Goal: Transaction & Acquisition: Book appointment/travel/reservation

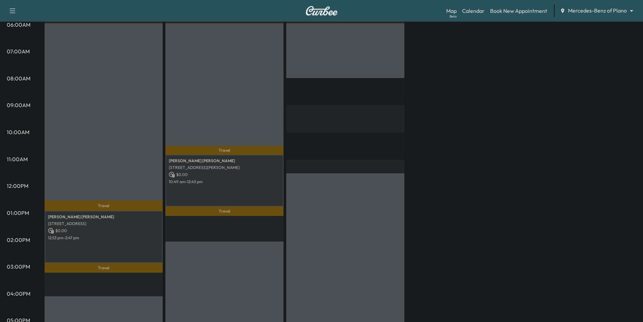
scroll to position [135, 0]
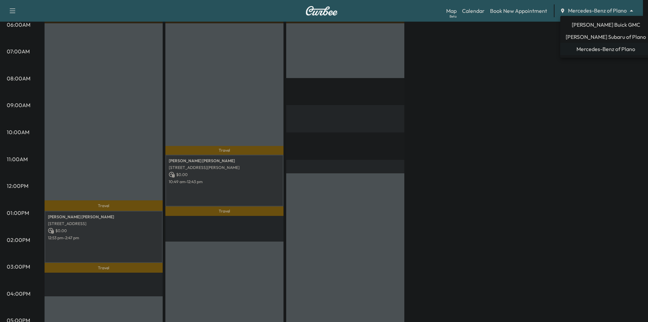
click at [586, 13] on body "Support Log Out Map Beta Calendar Book New Appointment Mercedes-Benz of Plano *…" at bounding box center [324, 26] width 648 height 322
click at [593, 25] on span "[PERSON_NAME] Buick GMC" at bounding box center [606, 25] width 69 height 8
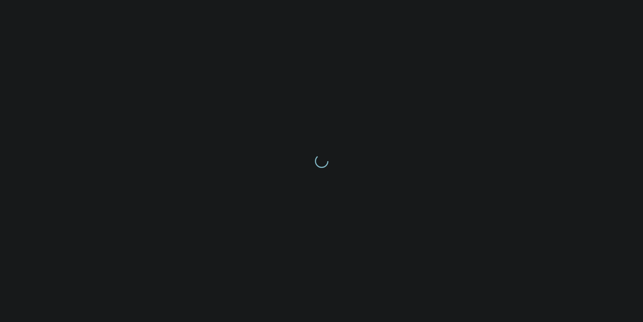
scroll to position [0, 0]
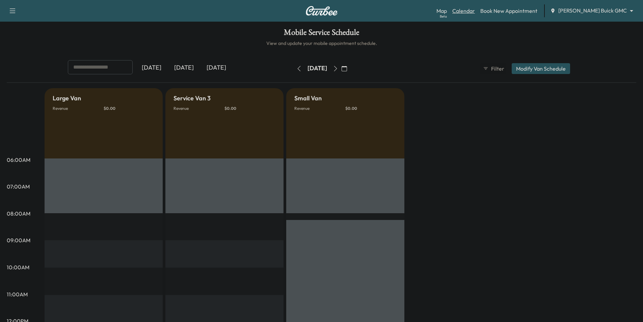
click at [475, 13] on link "Calendar" at bounding box center [463, 11] width 23 height 8
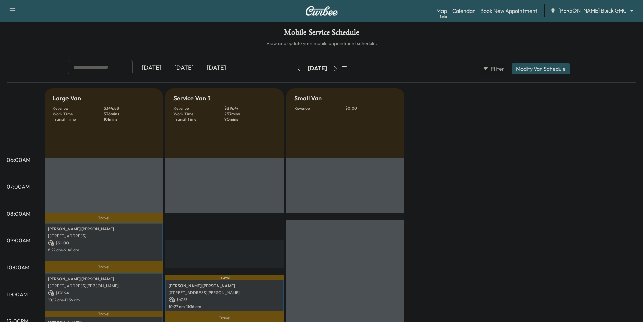
click at [604, 13] on body "Support Log Out Map Beta Calendar Book New Appointment [PERSON_NAME] Buick GMC …" at bounding box center [321, 161] width 643 height 322
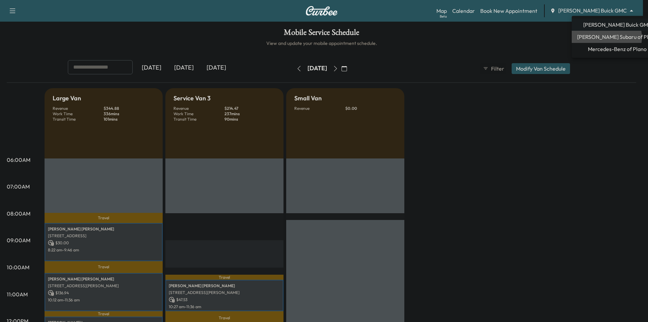
click at [605, 37] on span "[PERSON_NAME] Subaru of Plano" at bounding box center [617, 37] width 80 height 8
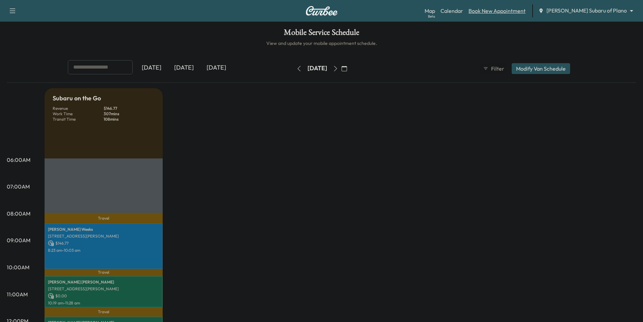
click at [525, 11] on link "Book New Appointment" at bounding box center [496, 11] width 57 height 8
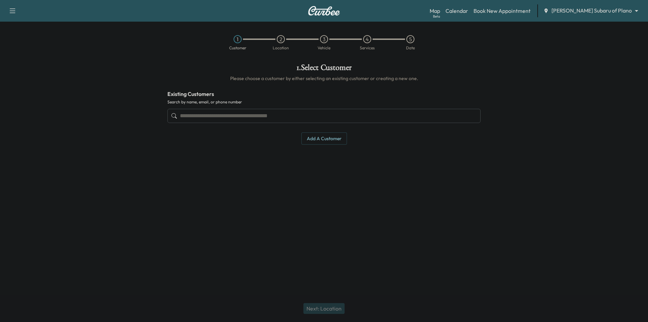
click at [354, 119] on input "text" at bounding box center [323, 116] width 313 height 14
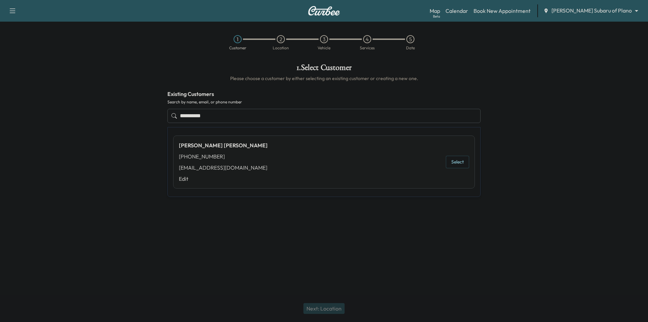
click at [463, 161] on button "Select" at bounding box center [457, 162] width 23 height 12
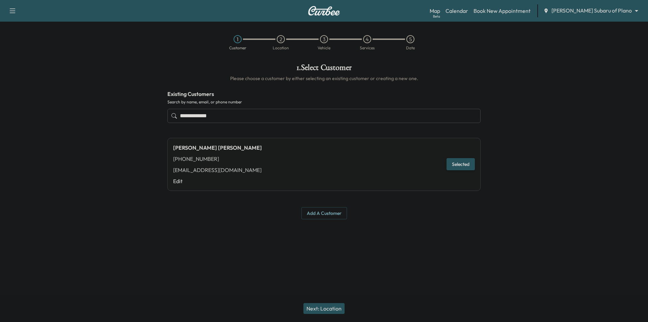
type input "**********"
click at [334, 307] on button "Next: Location" at bounding box center [323, 308] width 41 height 11
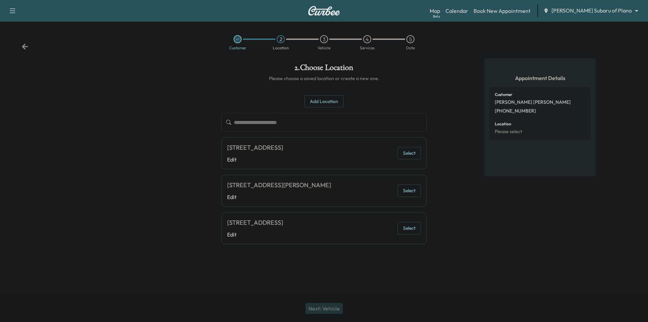
click at [331, 104] on button "Add Location" at bounding box center [323, 101] width 39 height 12
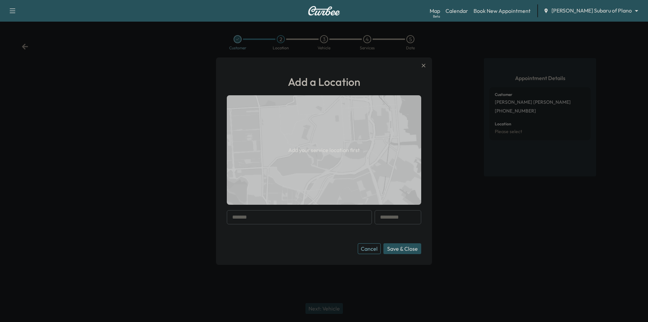
click at [303, 217] on input "text" at bounding box center [299, 217] width 145 height 14
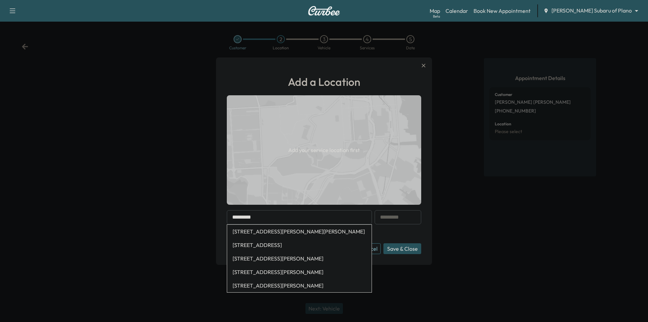
click at [301, 233] on li "[STREET_ADDRESS][PERSON_NAME][PERSON_NAME]" at bounding box center [299, 230] width 144 height 13
type input "**********"
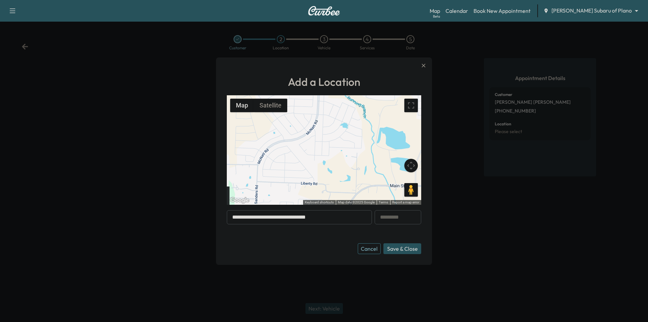
click at [411, 248] on button "Save & Close" at bounding box center [402, 248] width 38 height 11
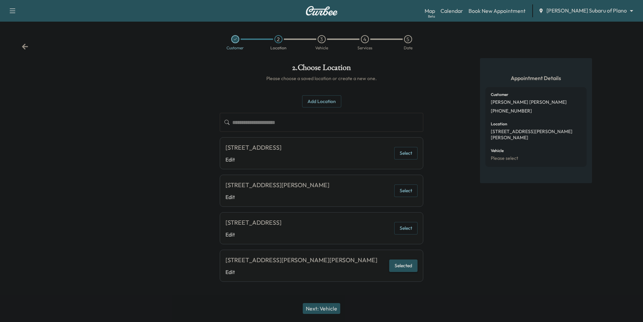
click at [336, 307] on button "Next: Vehicle" at bounding box center [321, 308] width 37 height 11
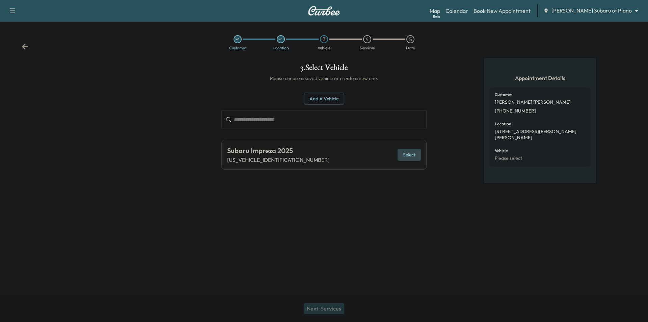
click at [411, 156] on button "Select" at bounding box center [409, 154] width 23 height 12
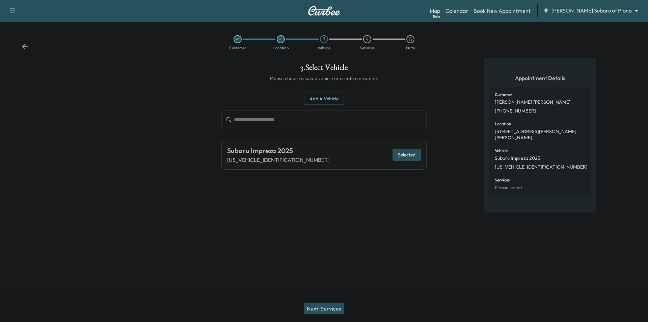
click at [340, 306] on button "Next: Services" at bounding box center [324, 308] width 40 height 11
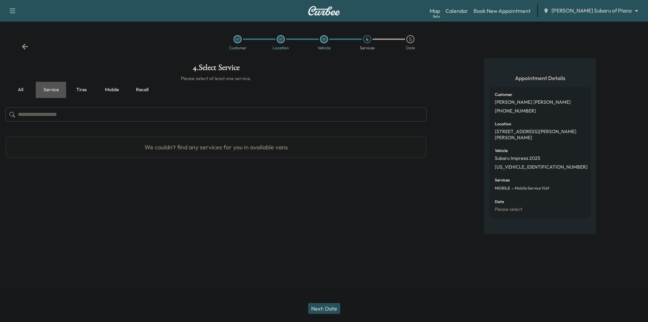
click at [48, 89] on button "Service" at bounding box center [51, 90] width 30 height 16
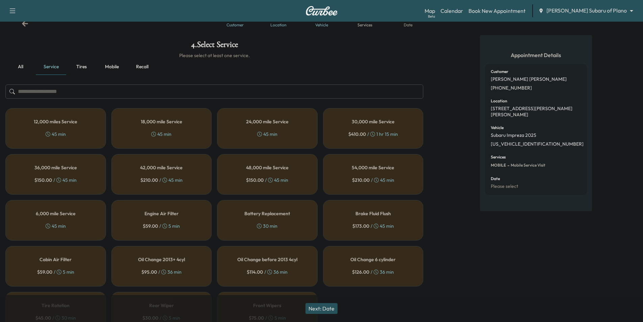
scroll to position [34, 0]
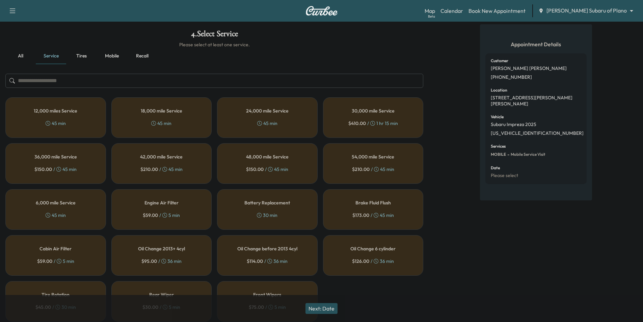
click at [79, 202] on div "6,000 mile Service 45 min" at bounding box center [55, 209] width 101 height 40
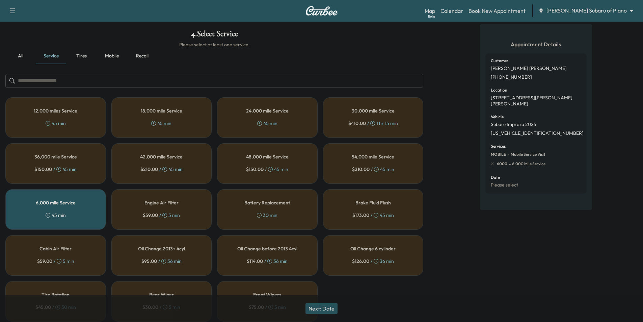
click at [329, 308] on button "Next: Date" at bounding box center [321, 308] width 32 height 11
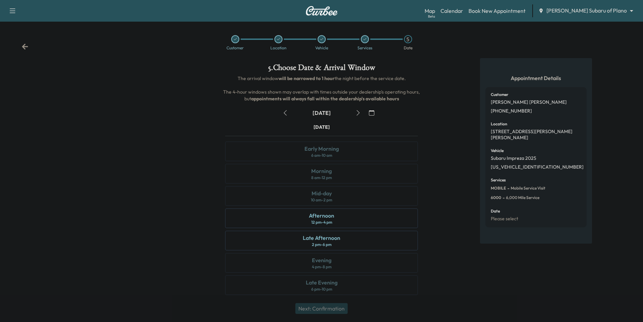
click at [358, 111] on icon "button" at bounding box center [357, 112] width 3 height 5
click at [284, 111] on icon "button" at bounding box center [284, 112] width 5 height 5
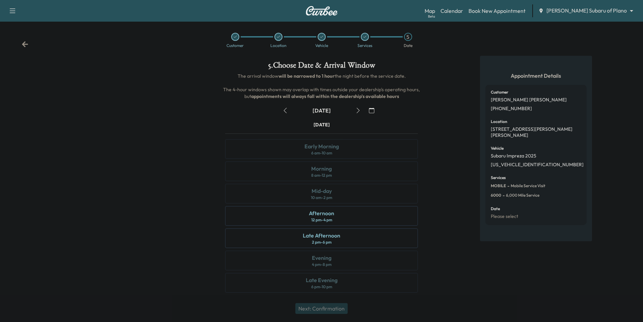
scroll to position [3, 0]
click at [356, 108] on icon "button" at bounding box center [357, 109] width 5 height 5
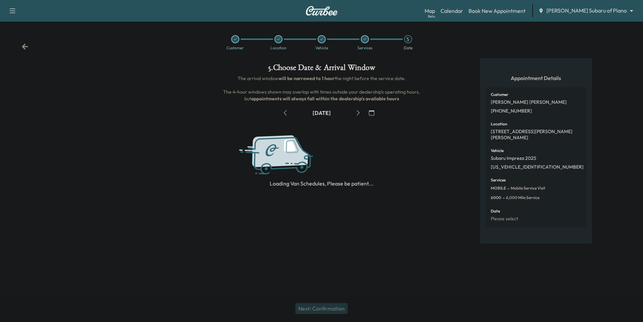
scroll to position [0, 0]
click at [358, 111] on icon "button" at bounding box center [360, 112] width 5 height 5
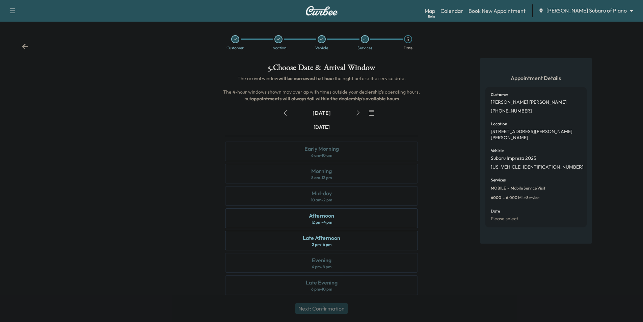
click at [358, 111] on icon "button" at bounding box center [357, 112] width 5 height 5
click at [385, 201] on div "Mid-day 10 am - 2 pm" at bounding box center [321, 196] width 193 height 20
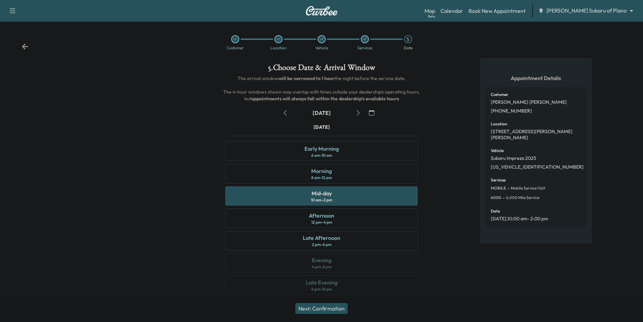
click at [342, 308] on button "Next: Confirmation" at bounding box center [321, 308] width 52 height 11
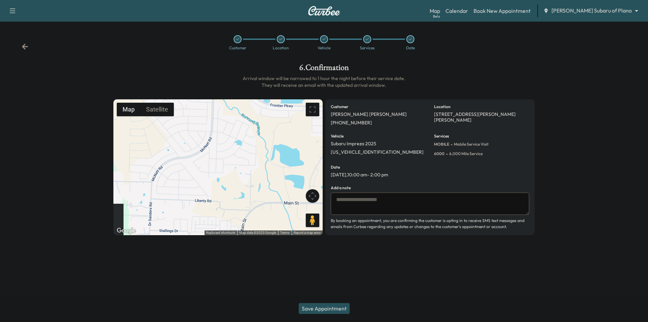
click at [411, 203] on textarea at bounding box center [430, 203] width 198 height 22
type textarea "**********"
click at [332, 310] on button "Save Appointment" at bounding box center [324, 308] width 51 height 11
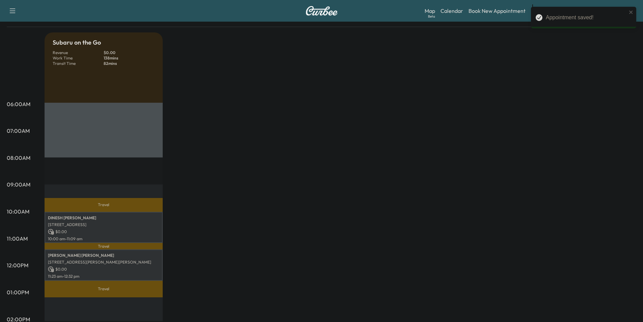
scroll to position [67, 0]
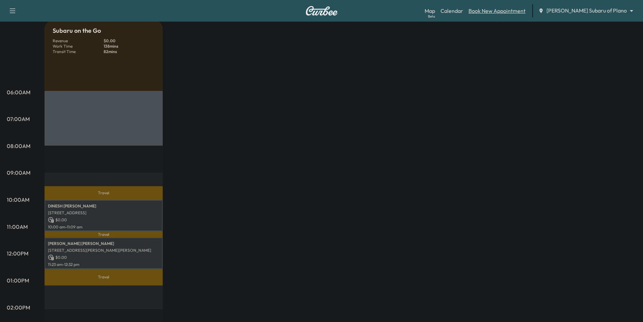
click at [524, 12] on link "Book New Appointment" at bounding box center [496, 11] width 57 height 8
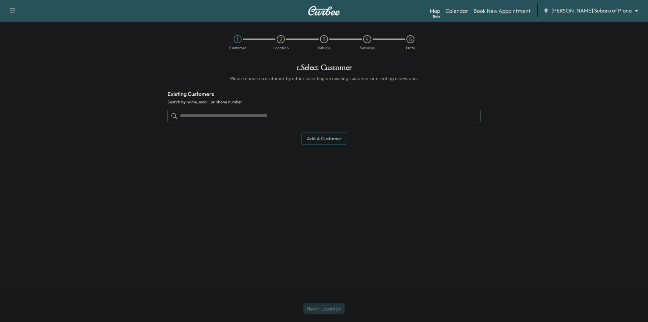
click at [323, 114] on input "text" at bounding box center [323, 116] width 313 height 14
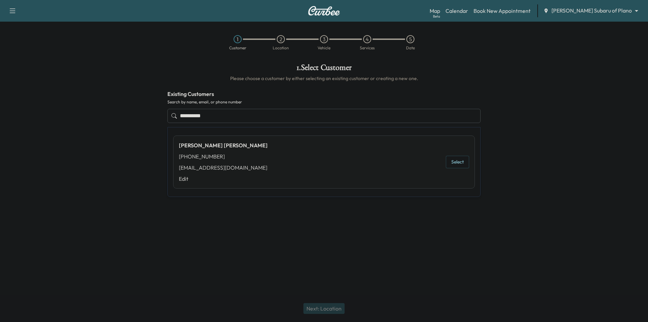
click at [452, 156] on button "Select" at bounding box center [457, 162] width 23 height 12
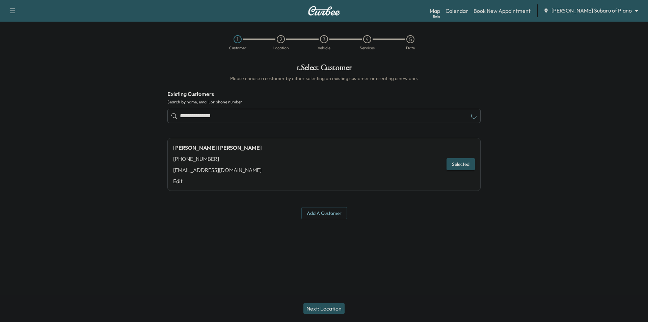
type input "**********"
click at [319, 307] on button "Next: Location" at bounding box center [323, 308] width 41 height 11
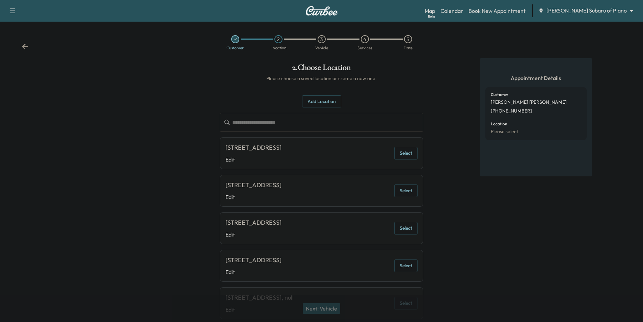
click at [410, 155] on button "Select" at bounding box center [405, 153] width 23 height 12
click at [319, 307] on button "Next: Vehicle" at bounding box center [321, 308] width 37 height 11
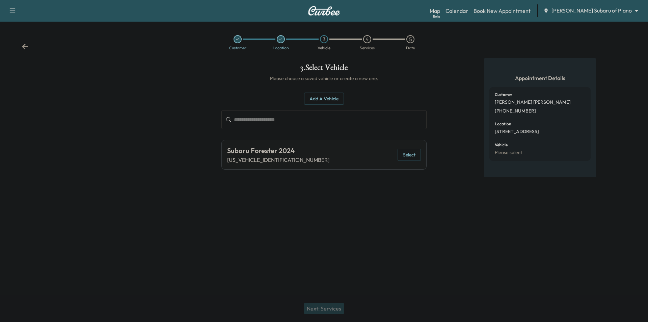
click at [408, 156] on button "Select" at bounding box center [409, 154] width 23 height 12
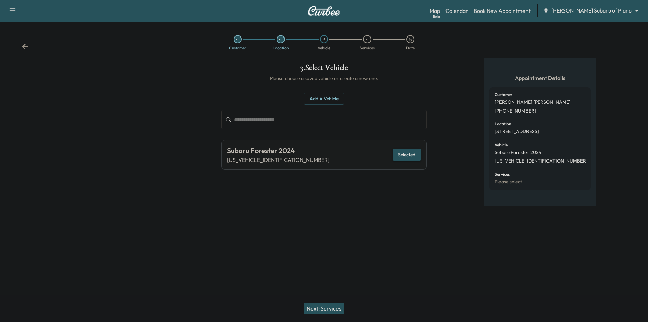
click at [332, 306] on button "Next: Services" at bounding box center [324, 308] width 40 height 11
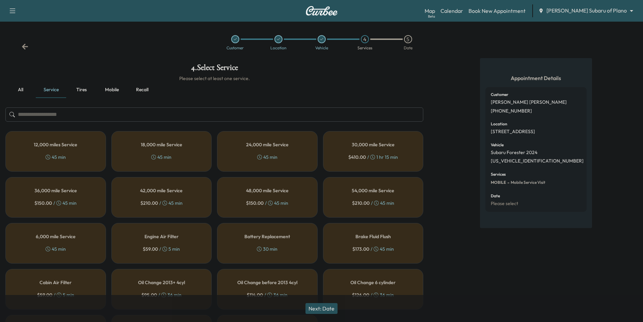
click at [184, 150] on div "18,000 mile Service 45 min" at bounding box center [161, 151] width 101 height 40
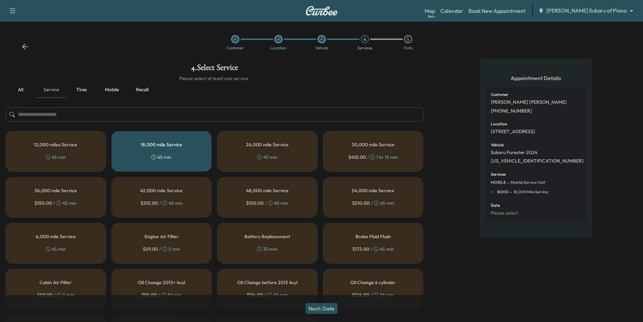
click at [331, 310] on button "Next: Date" at bounding box center [321, 308] width 32 height 11
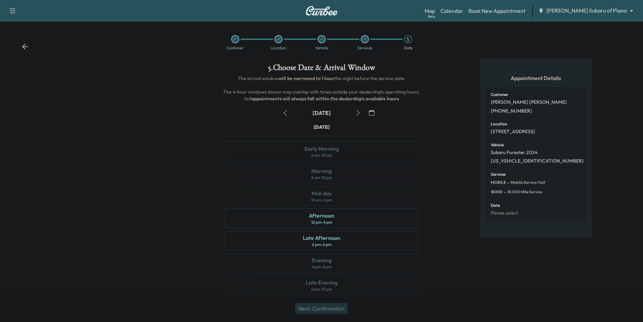
click at [359, 112] on icon "button" at bounding box center [357, 112] width 5 height 5
click at [376, 111] on button "button" at bounding box center [371, 112] width 11 height 11
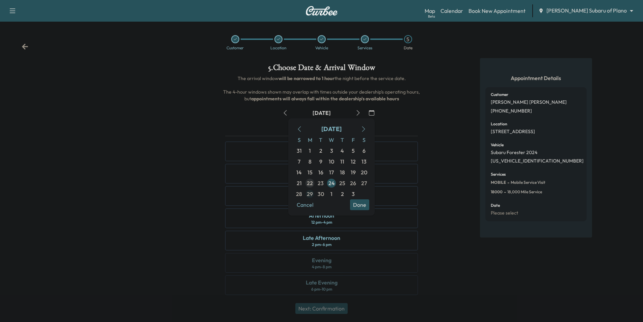
click at [311, 194] on span "29" at bounding box center [310, 194] width 6 height 8
click at [450, 171] on div "Appointment Details Customer [PERSON_NAME] [PHONE_NUMBER] Location [STREET_ADDR…" at bounding box center [536, 180] width 214 height 245
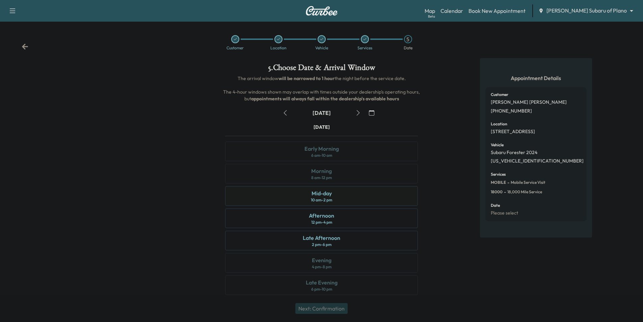
click at [385, 199] on div "Mid-day 10 am - 2 pm" at bounding box center [321, 196] width 193 height 20
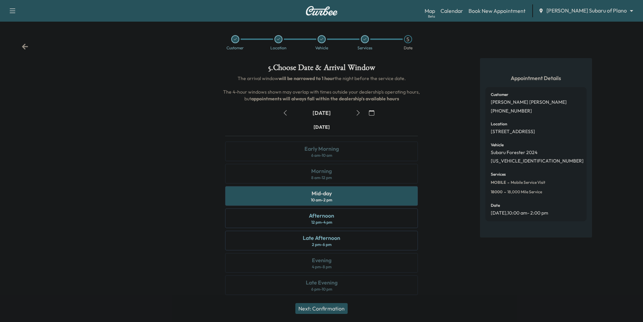
click at [333, 308] on button "Next: Confirmation" at bounding box center [321, 308] width 52 height 11
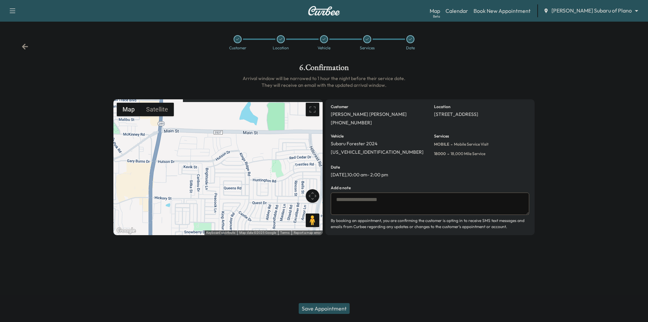
click at [355, 202] on textarea at bounding box center [430, 203] width 198 height 22
type textarea "**********"
click at [334, 306] on button "Save Appointment" at bounding box center [324, 308] width 51 height 11
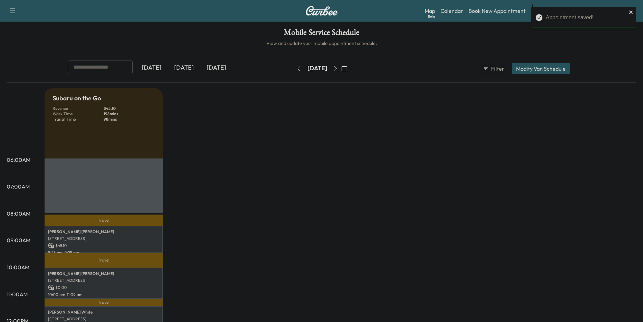
click at [632, 12] on icon "close" at bounding box center [631, 11] width 5 height 5
click at [510, 10] on link "Book New Appointment" at bounding box center [496, 11] width 57 height 8
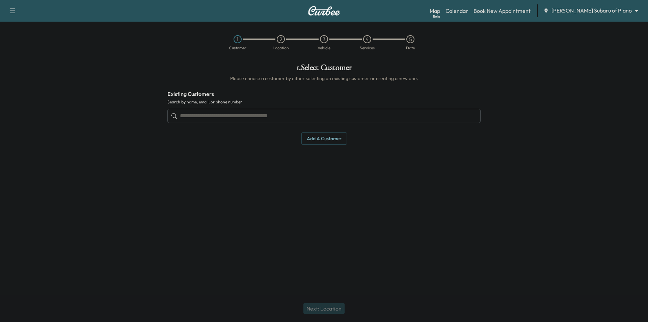
click at [325, 116] on input "text" at bounding box center [323, 116] width 313 height 14
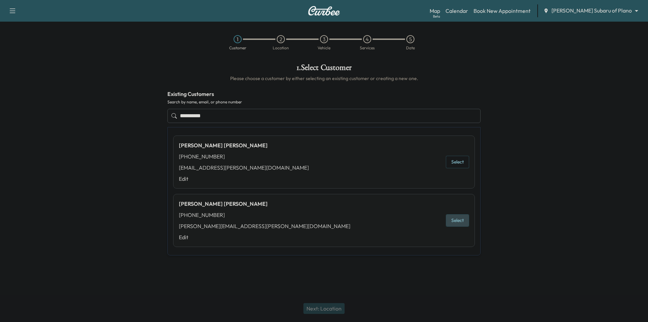
click at [454, 218] on button "Select" at bounding box center [457, 220] width 23 height 12
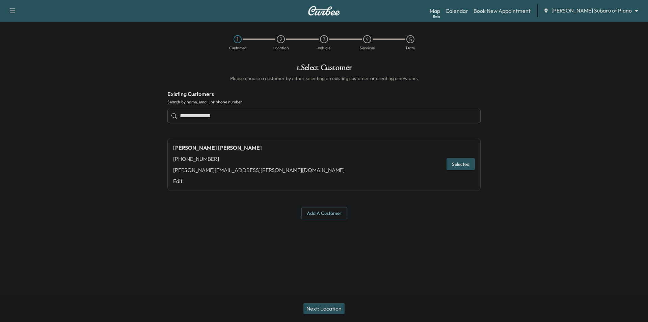
type input "**********"
click at [325, 309] on button "Next: Location" at bounding box center [323, 308] width 41 height 11
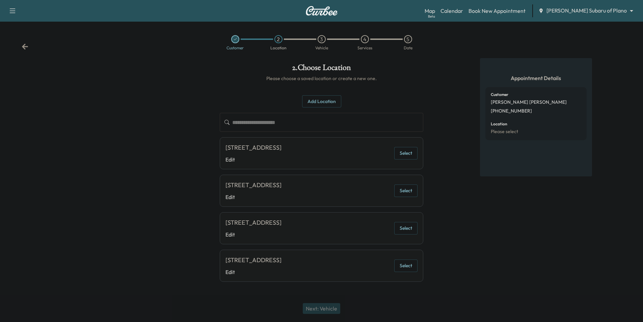
click at [409, 155] on button "Select" at bounding box center [405, 153] width 23 height 12
click at [335, 308] on button "Next: Vehicle" at bounding box center [321, 308] width 37 height 11
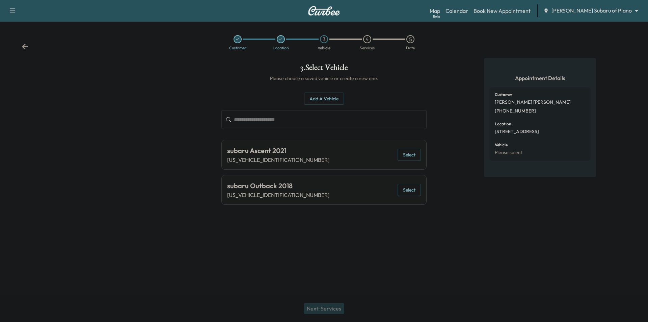
click at [412, 191] on button "Select" at bounding box center [409, 190] width 23 height 12
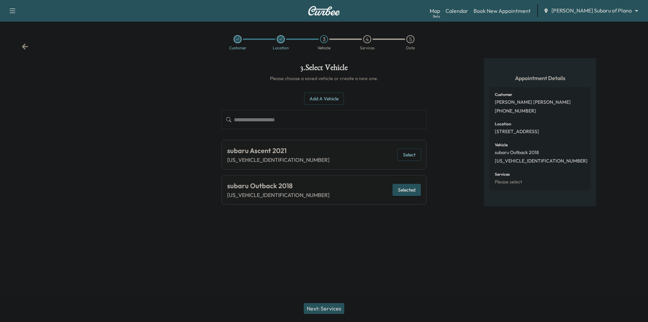
click at [329, 308] on button "Next: Services" at bounding box center [324, 308] width 40 height 11
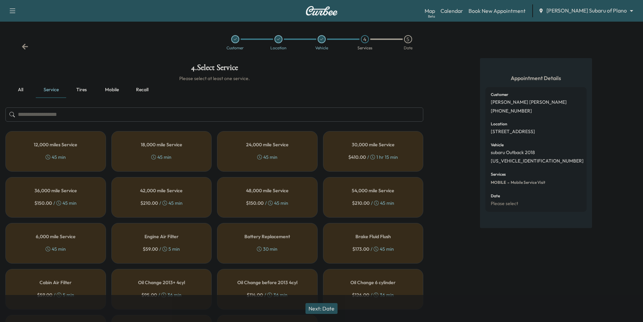
click at [411, 186] on div "54,000 mile Service $ 210.00 / 45 min" at bounding box center [373, 197] width 101 height 40
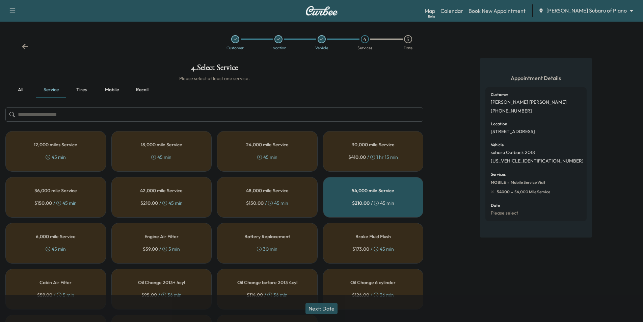
click at [314, 306] on button "Next: Date" at bounding box center [321, 308] width 32 height 11
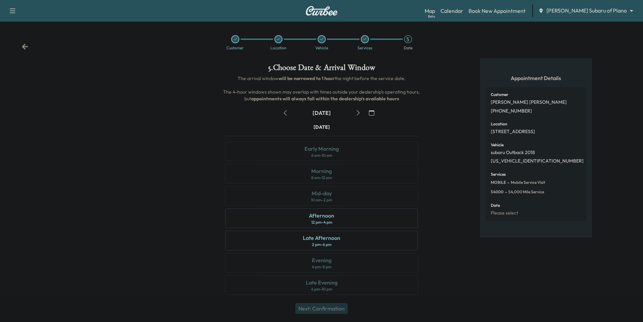
click at [358, 113] on icon "button" at bounding box center [357, 112] width 5 height 5
click at [396, 178] on div "Morning 8 am - 12 pm" at bounding box center [321, 174] width 193 height 20
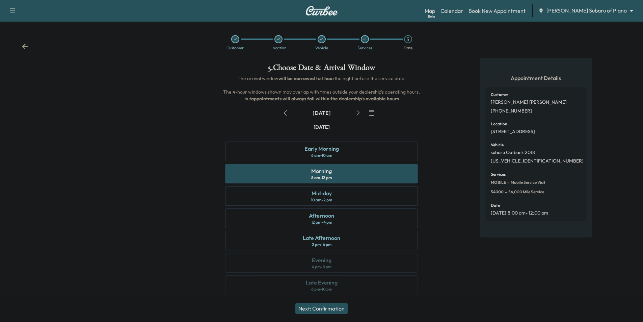
click at [338, 306] on button "Next: Confirmation" at bounding box center [321, 308] width 52 height 11
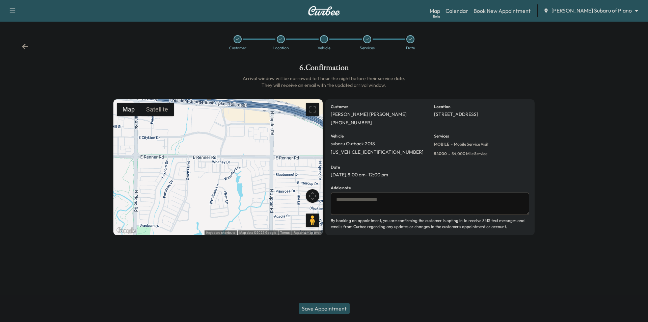
click at [421, 201] on textarea at bounding box center [430, 203] width 198 height 22
type textarea "**********"
click at [342, 305] on button "Save Appointment" at bounding box center [324, 308] width 51 height 11
